Goal: Task Accomplishment & Management: Complete application form

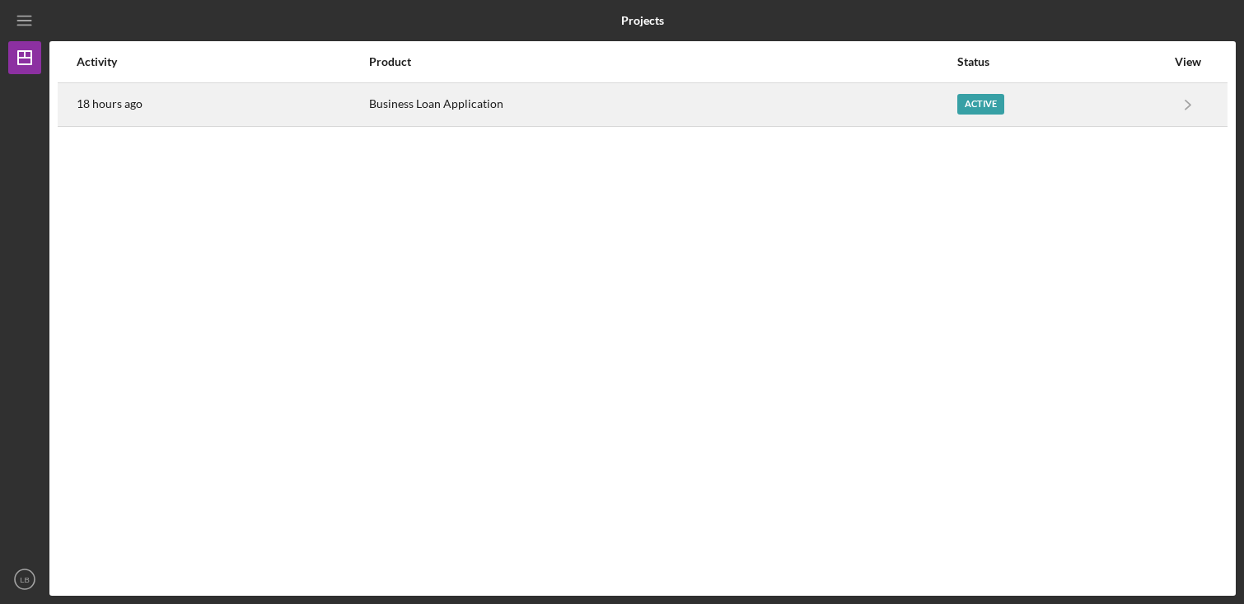
click at [403, 100] on div "Business Loan Application" at bounding box center [662, 104] width 587 height 41
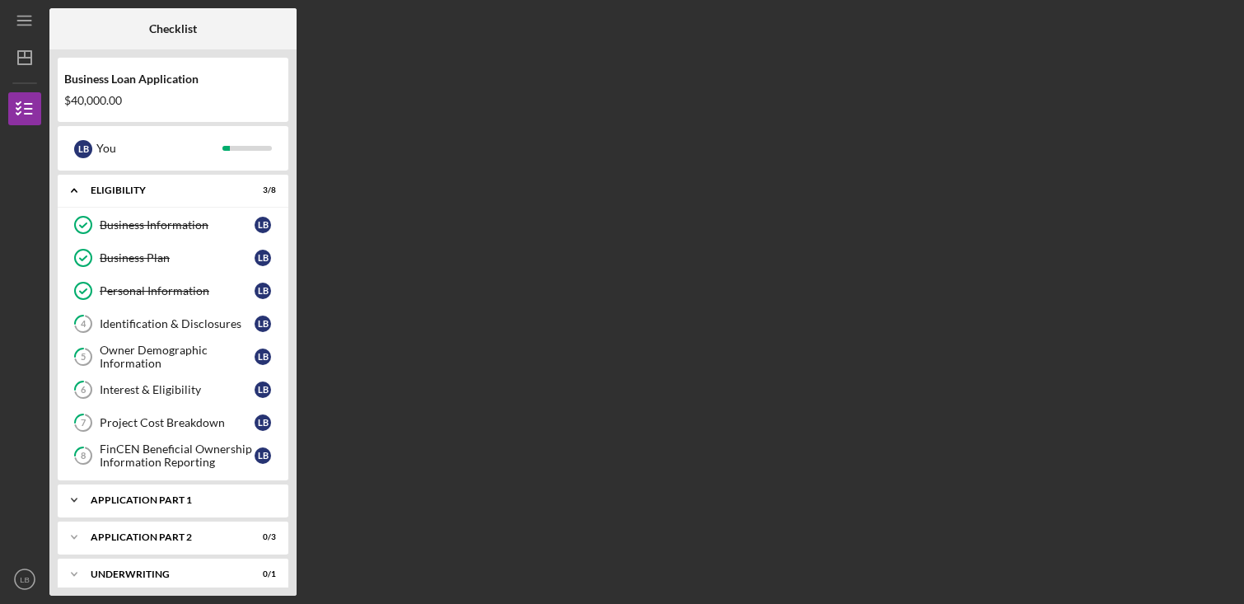
click at [74, 494] on icon "Icon/Expander" at bounding box center [74, 500] width 33 height 33
click at [133, 322] on div "Identification & Disclosures" at bounding box center [177, 323] width 155 height 13
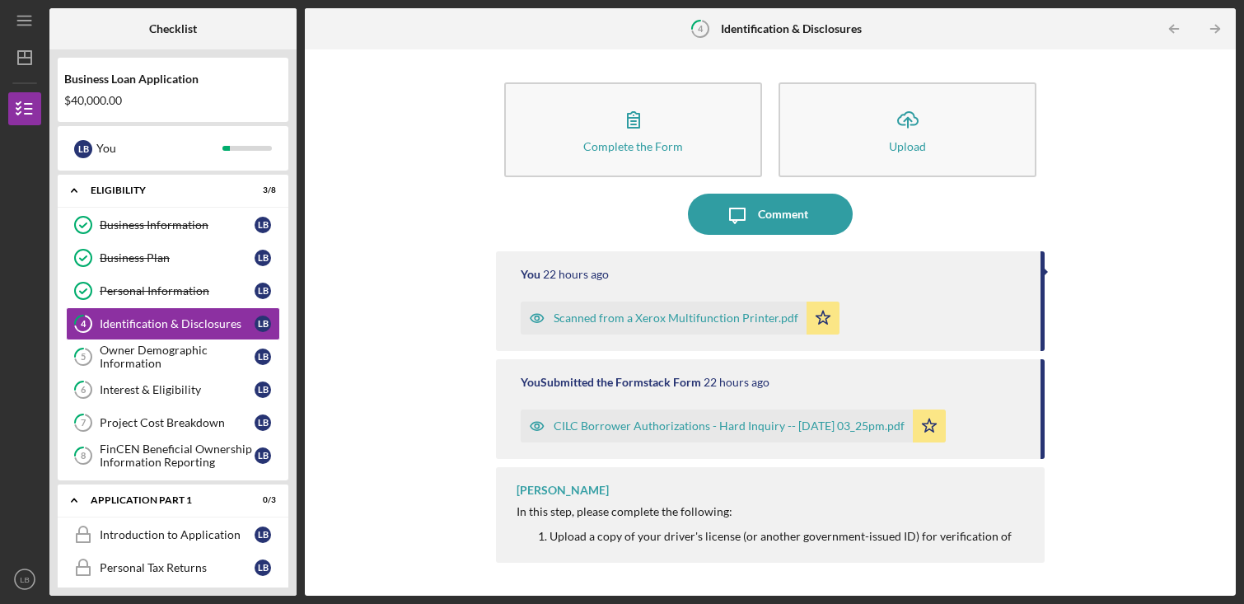
click at [619, 312] on div "Scanned from a Xerox Multifunction Printer.pdf" at bounding box center [676, 317] width 245 height 13
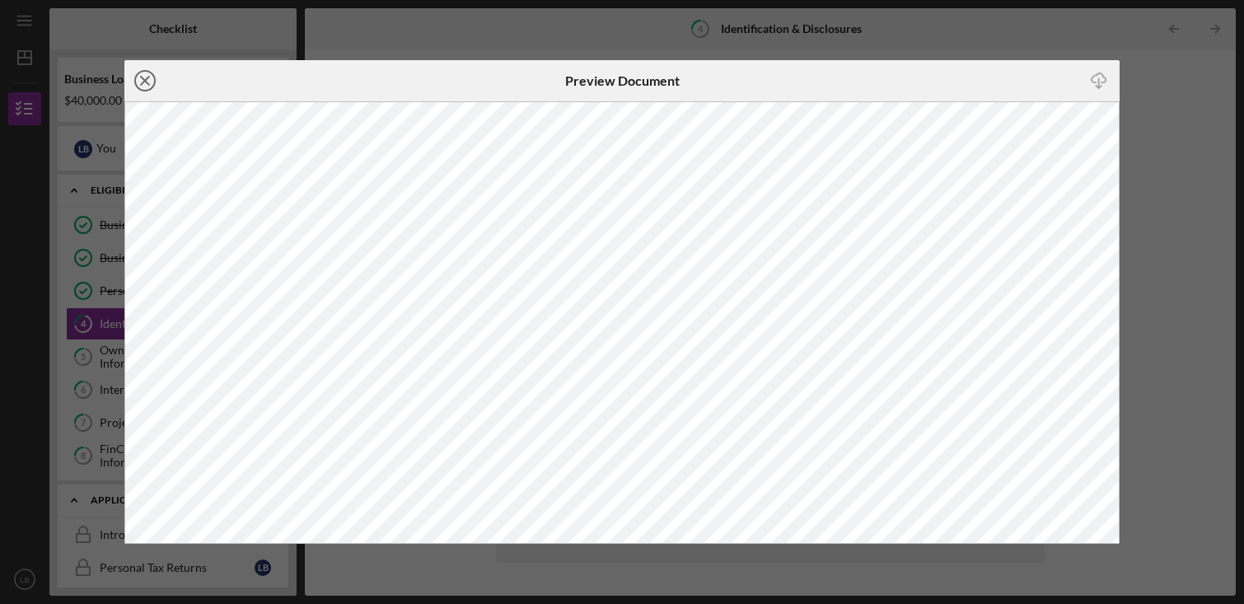
click at [147, 85] on icon "Icon/Close" at bounding box center [144, 80] width 41 height 41
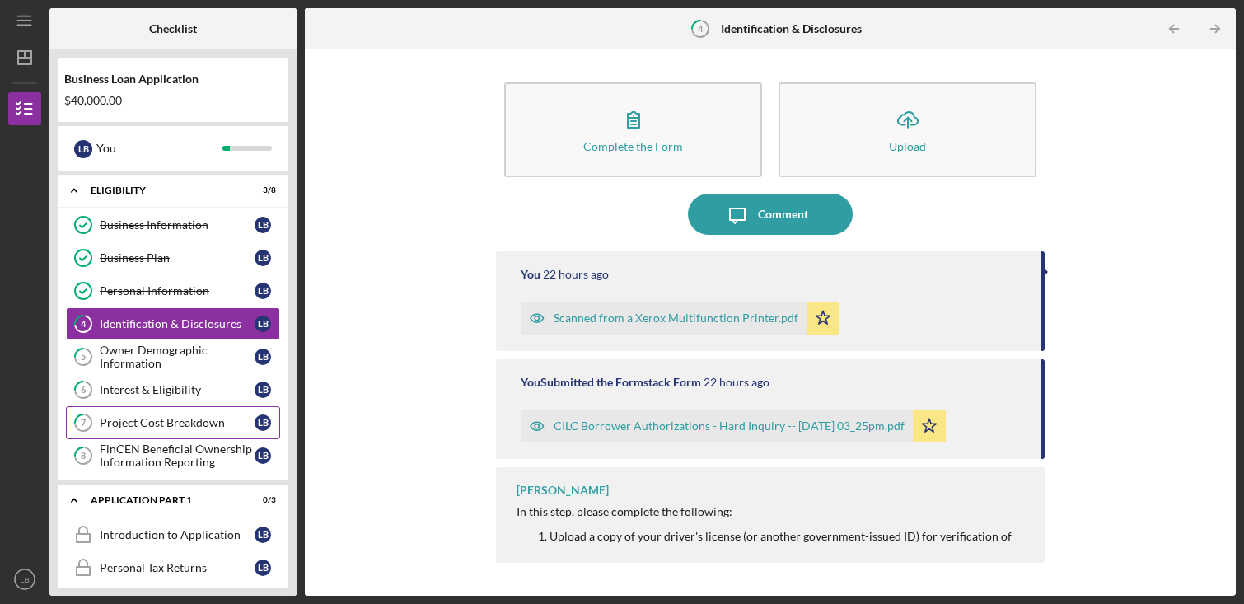
click at [166, 411] on link "7 Project Cost Breakdown L B" at bounding box center [173, 422] width 214 height 33
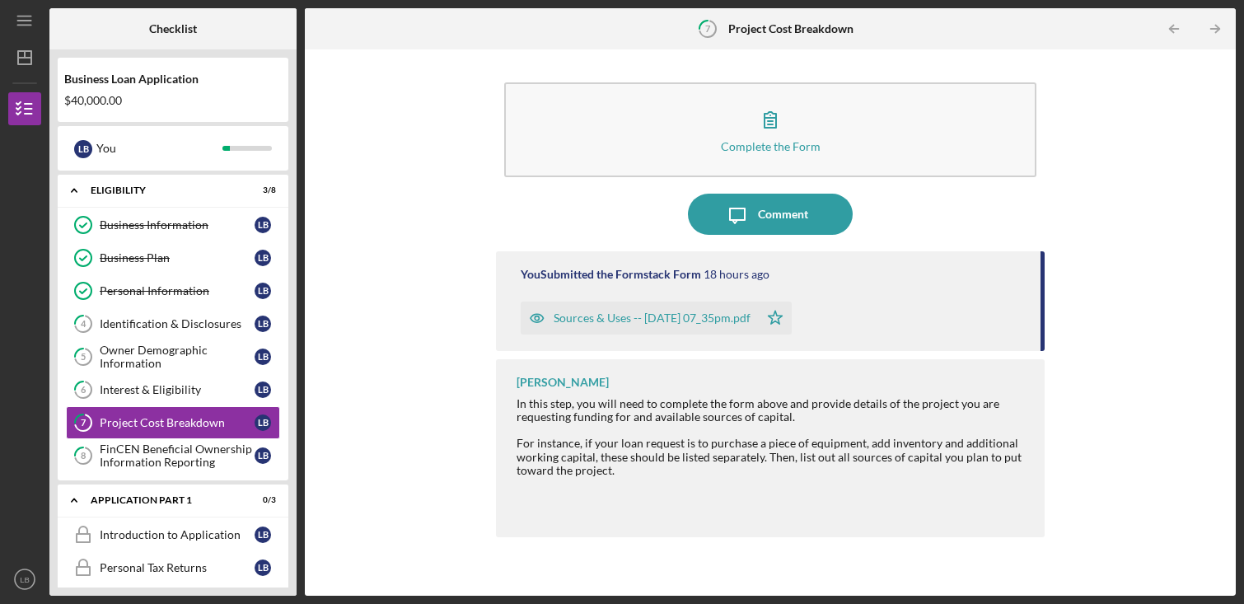
click at [667, 306] on div "Sources & Uses -- [DATE] 07_35pm.pdf" at bounding box center [640, 317] width 238 height 33
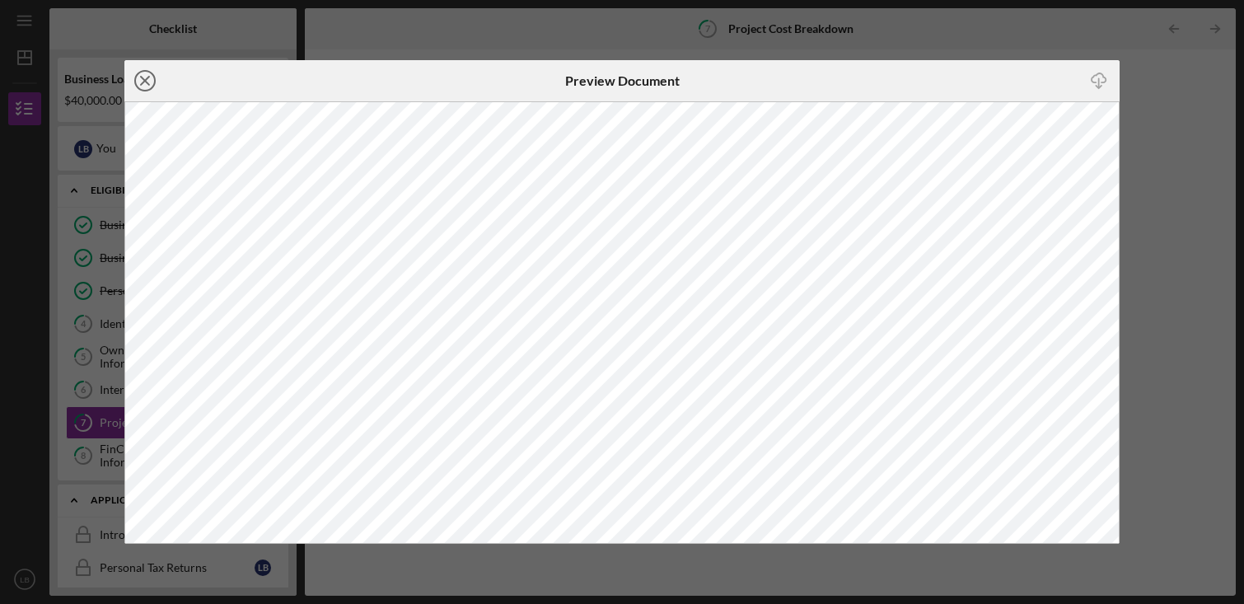
click at [145, 78] on icon "Icon/Close" at bounding box center [144, 80] width 41 height 41
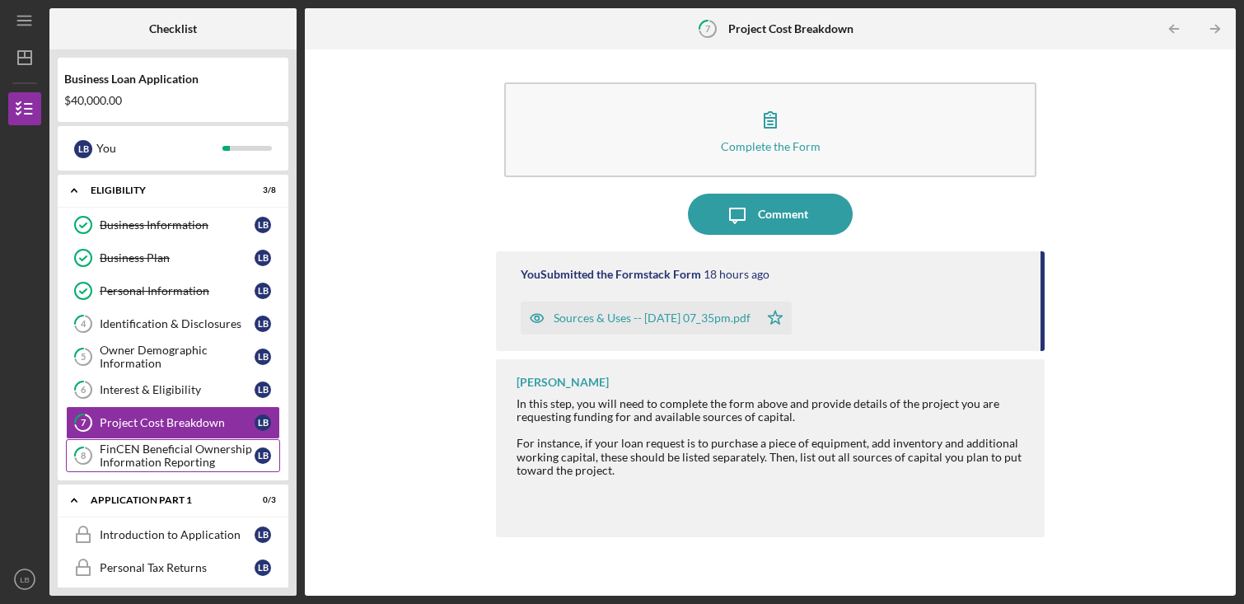
click at [143, 446] on div "FinCEN Beneficial Ownership Information Reporting" at bounding box center [177, 455] width 155 height 26
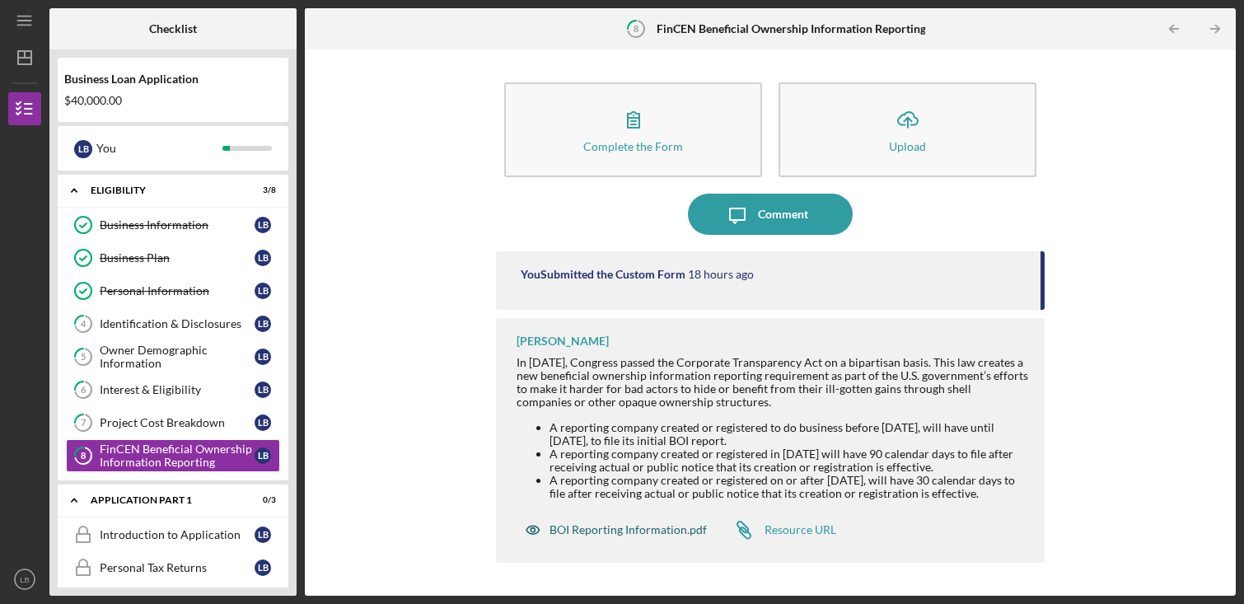
click at [608, 533] on div "BOI Reporting Information.pdf" at bounding box center [627, 529] width 157 height 13
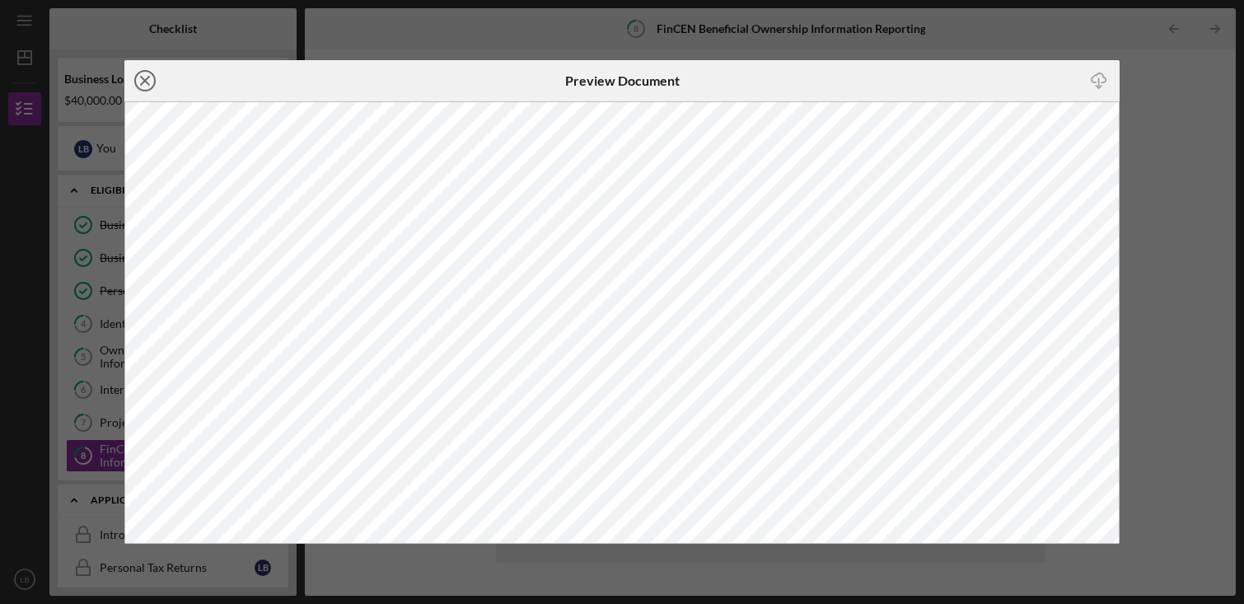
click at [147, 77] on line at bounding box center [145, 81] width 8 height 8
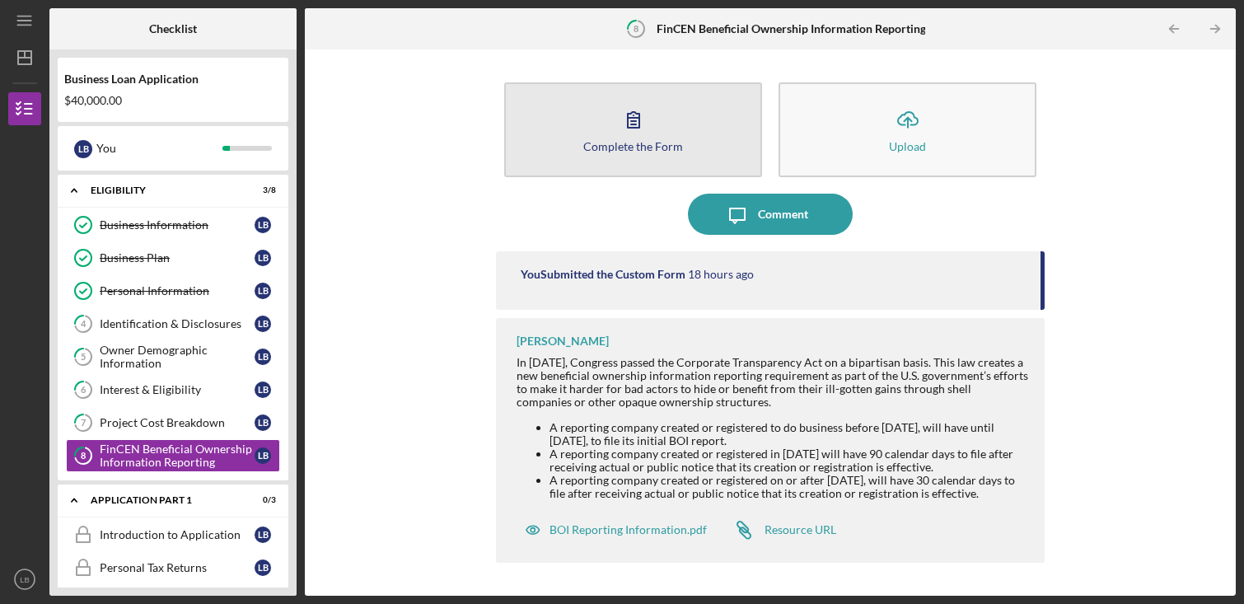
click at [594, 140] on div "Complete the Form" at bounding box center [633, 146] width 100 height 12
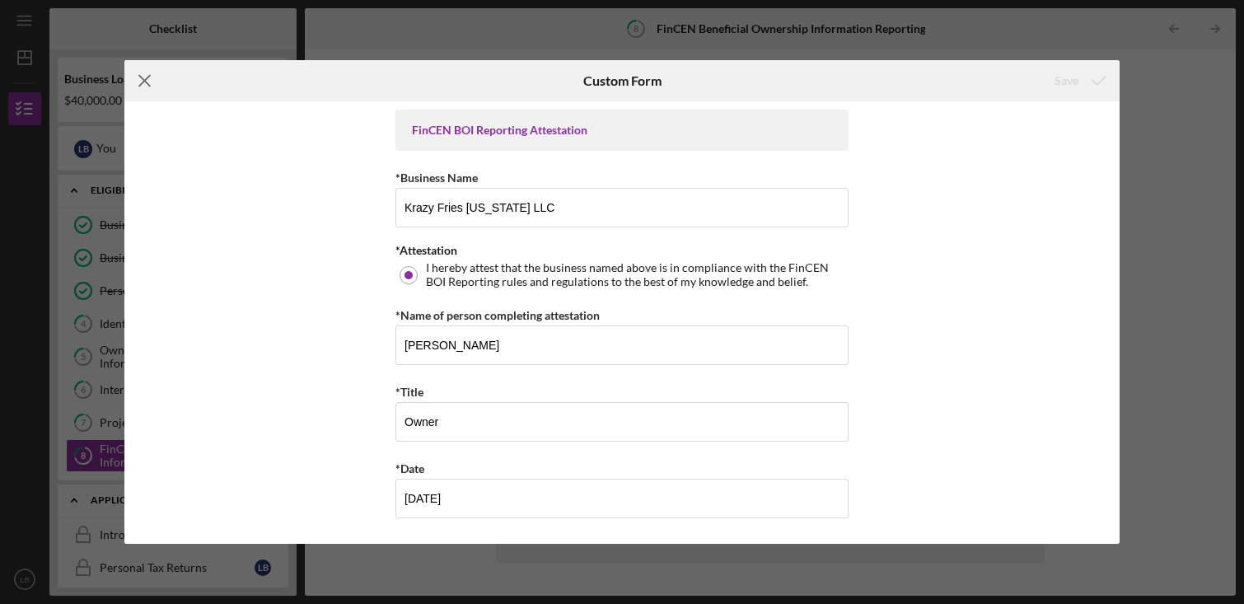
click at [143, 72] on icon "Icon/Menu Close" at bounding box center [144, 80] width 41 height 41
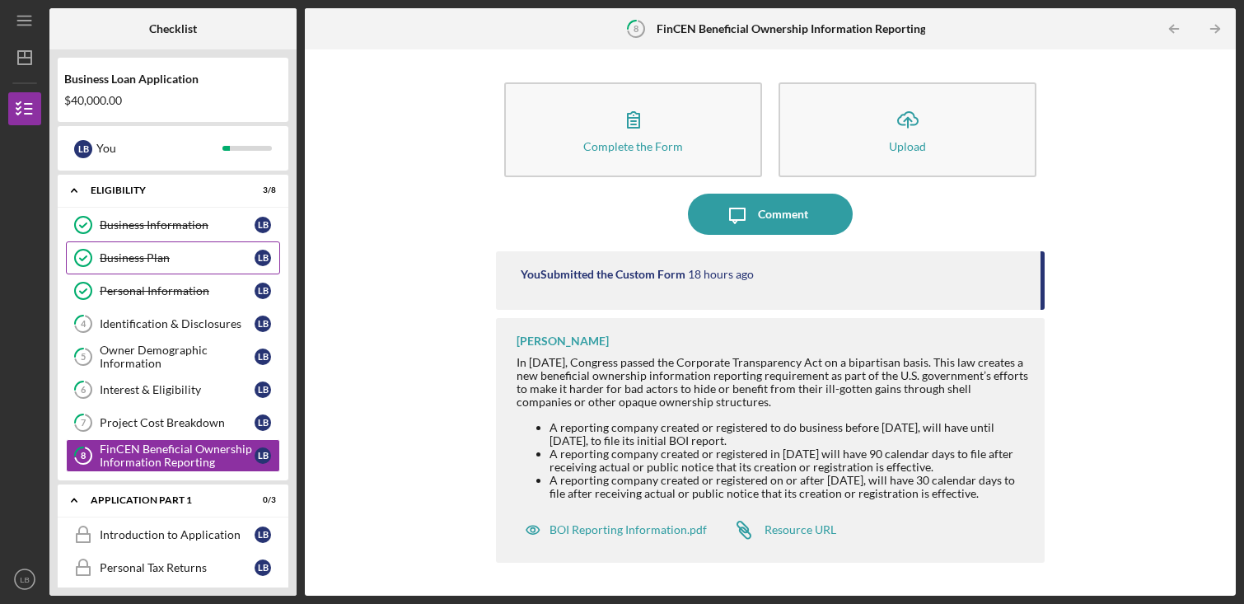
click at [119, 248] on link "Business Plan Business Plan L B" at bounding box center [173, 257] width 214 height 33
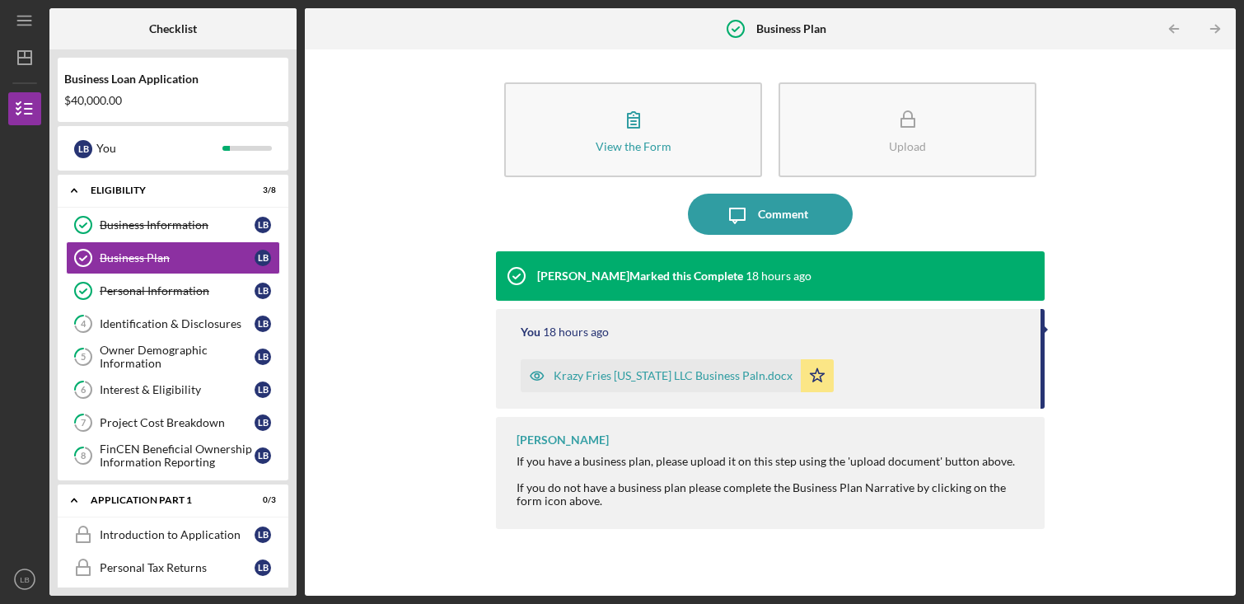
click at [627, 373] on div "Krazy Fries [US_STATE] LLC Business Paln.docx" at bounding box center [673, 375] width 239 height 13
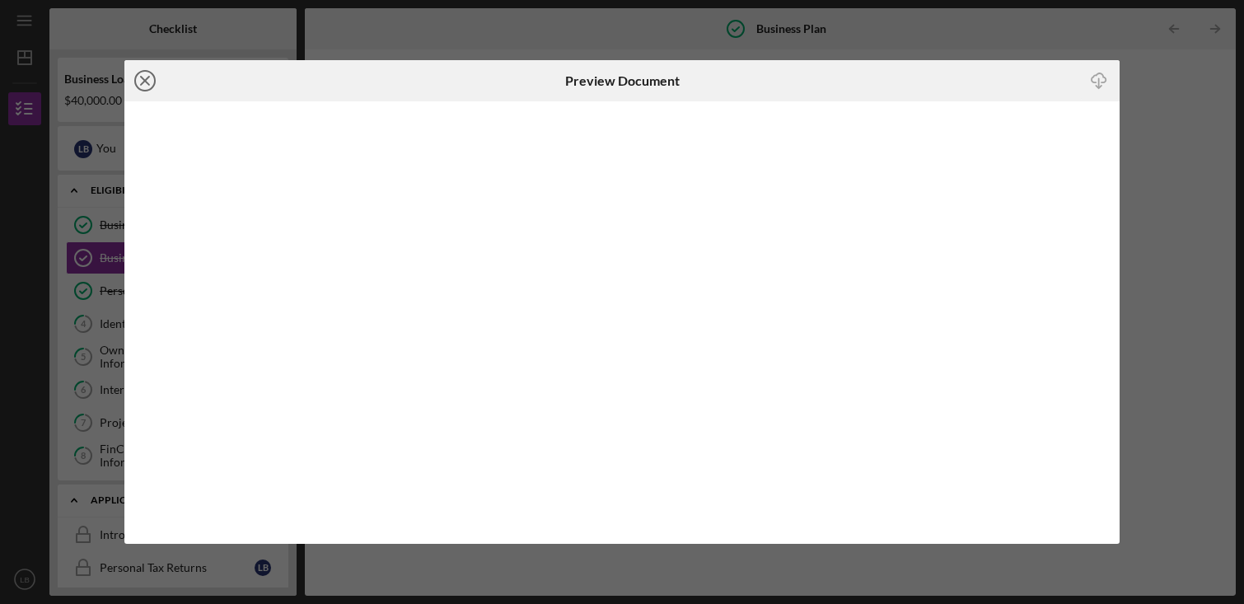
click at [150, 80] on icon "Icon/Close" at bounding box center [144, 80] width 41 height 41
